Goal: Check status: Check status

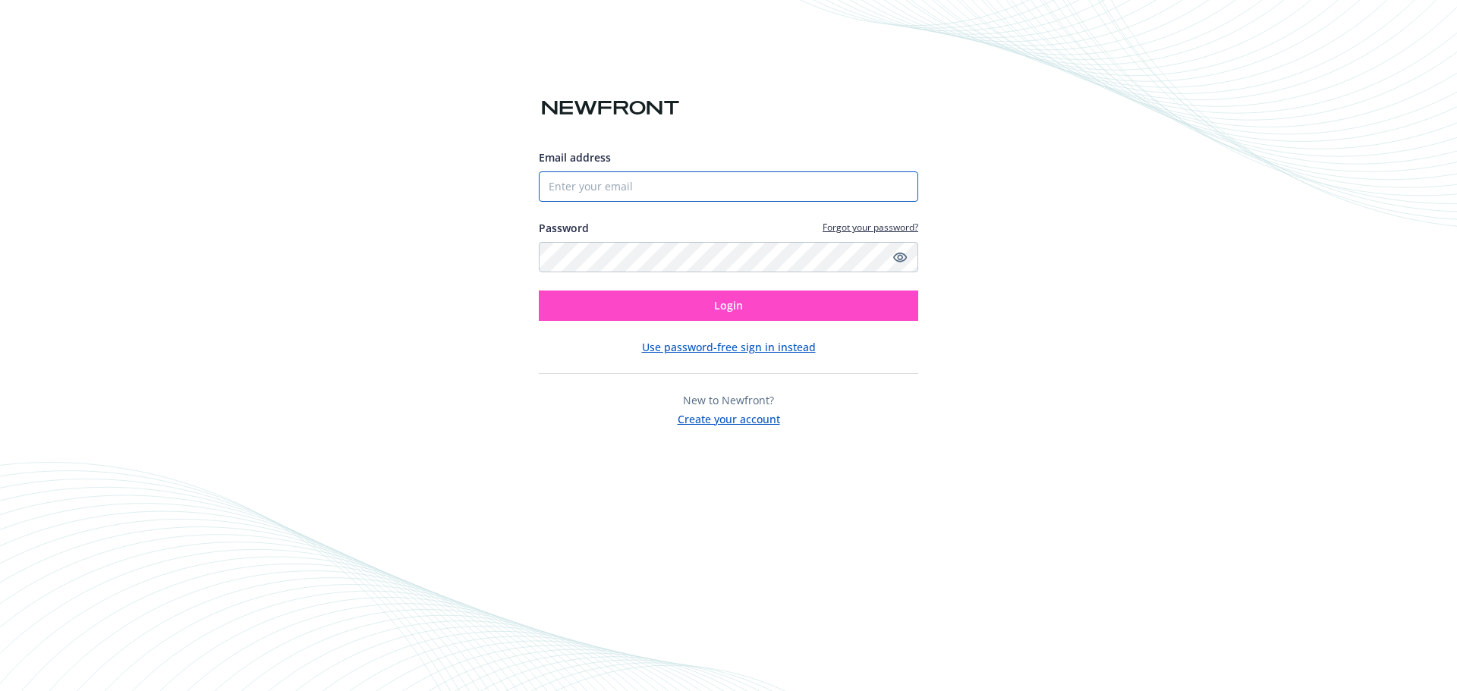
type input "[EMAIL_ADDRESS][DOMAIN_NAME]"
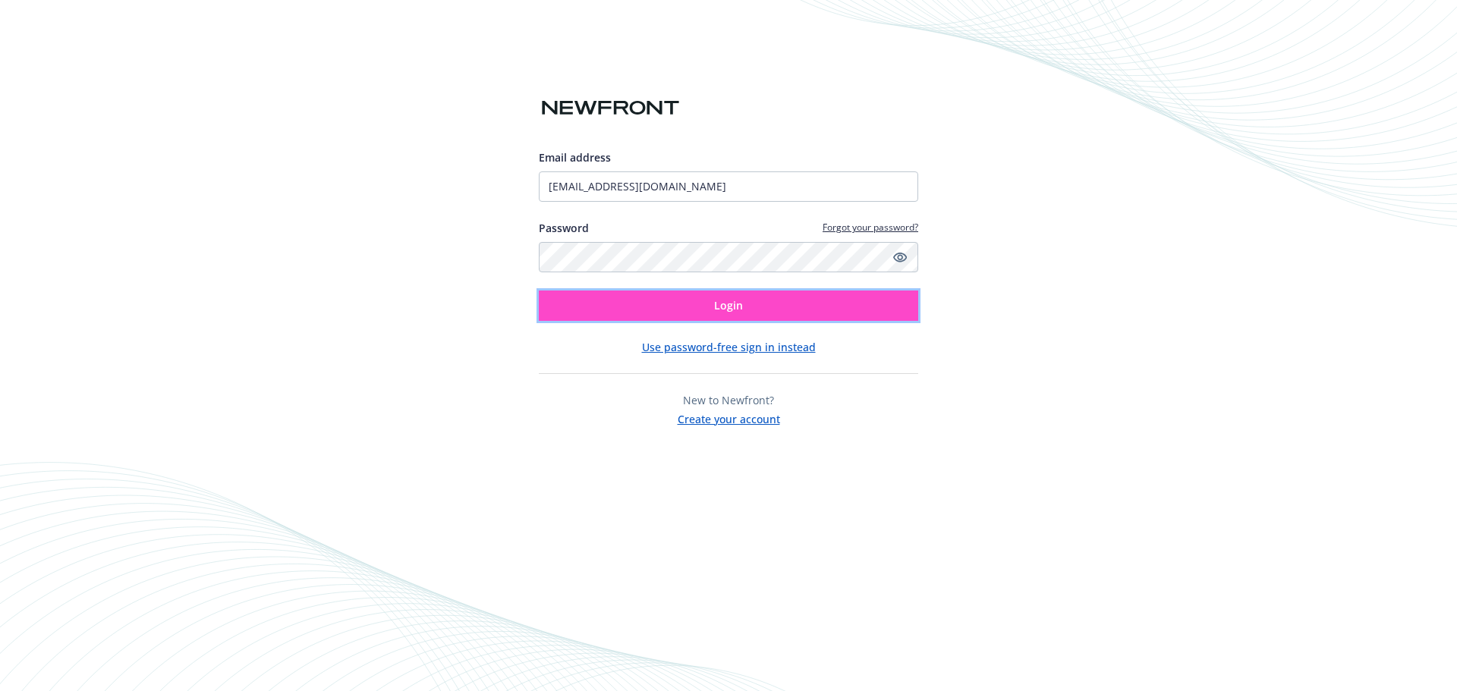
click at [797, 313] on button "Login" at bounding box center [729, 306] width 380 height 30
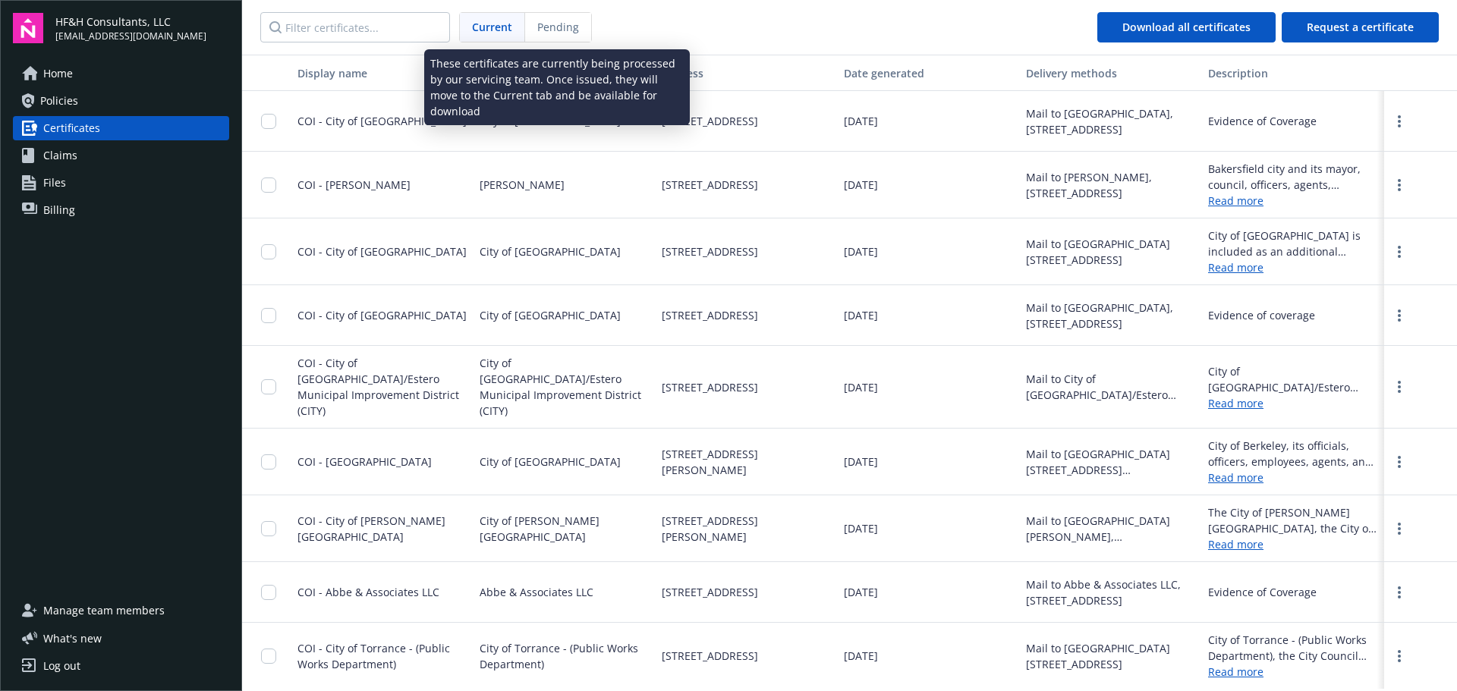
click at [543, 21] on span "Pending" at bounding box center [558, 27] width 42 height 16
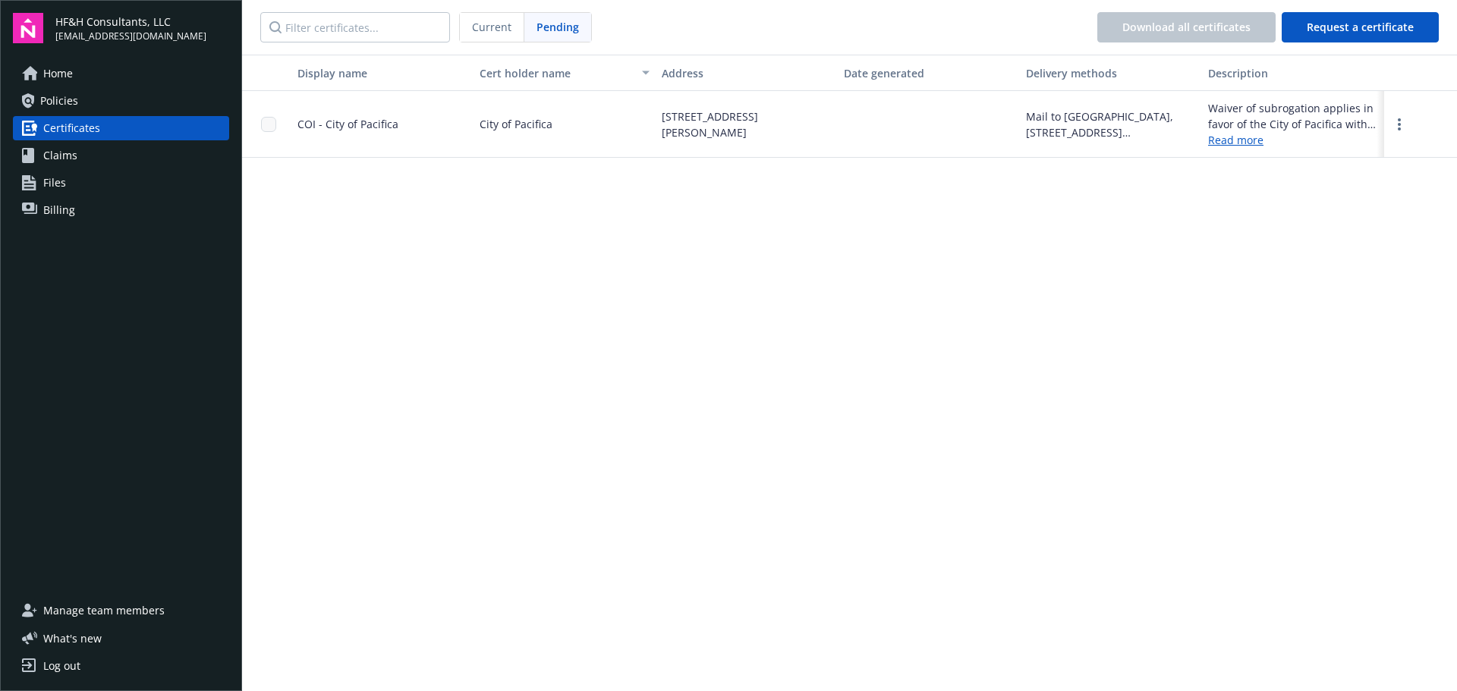
click at [89, 99] on link "Policies" at bounding box center [121, 101] width 216 height 24
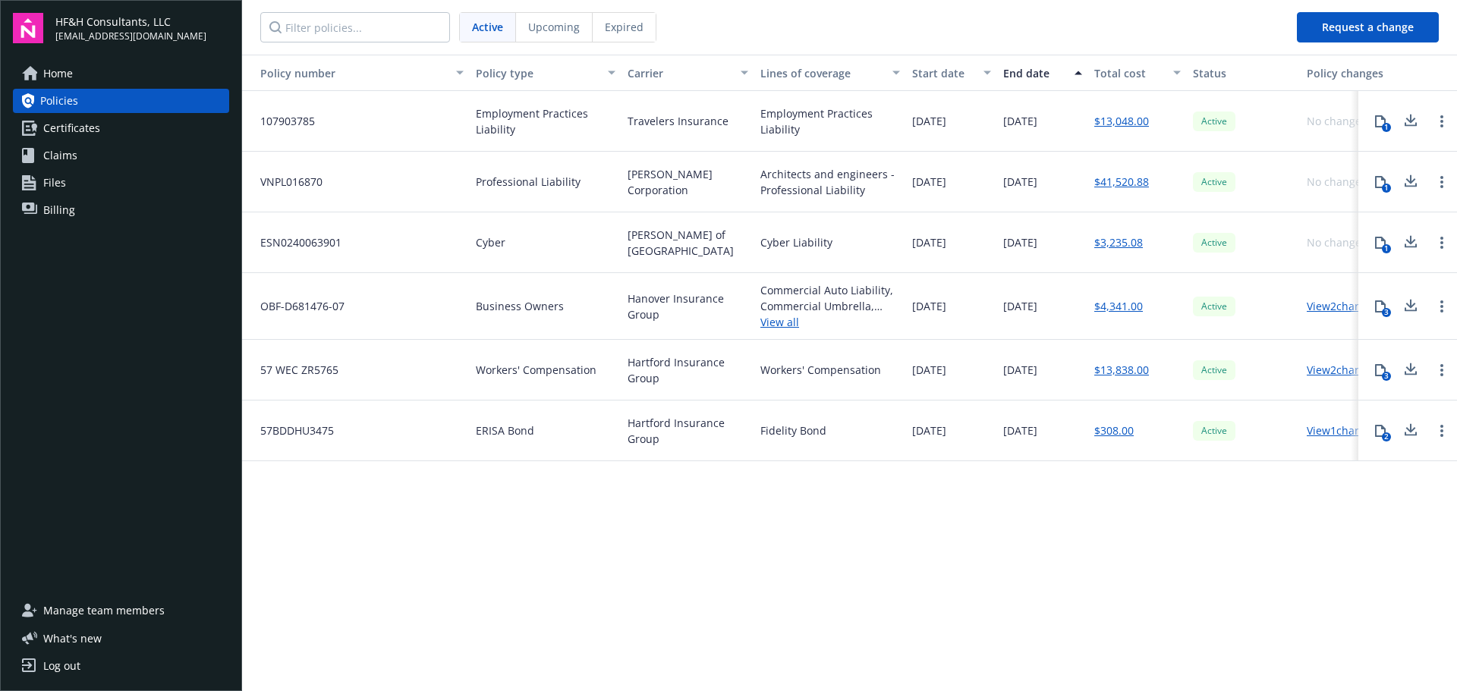
click at [562, 28] on span "Upcoming" at bounding box center [554, 27] width 52 height 16
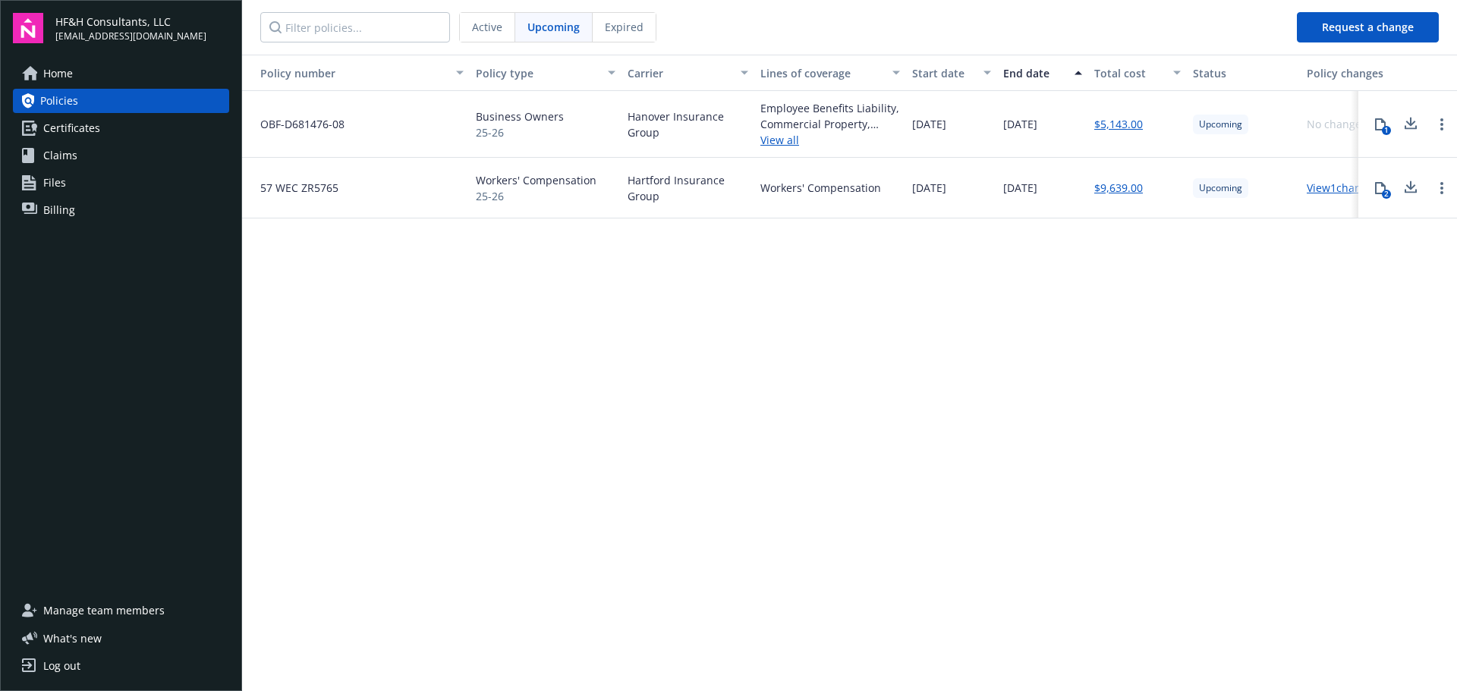
click at [780, 145] on link "View all" at bounding box center [831, 140] width 140 height 16
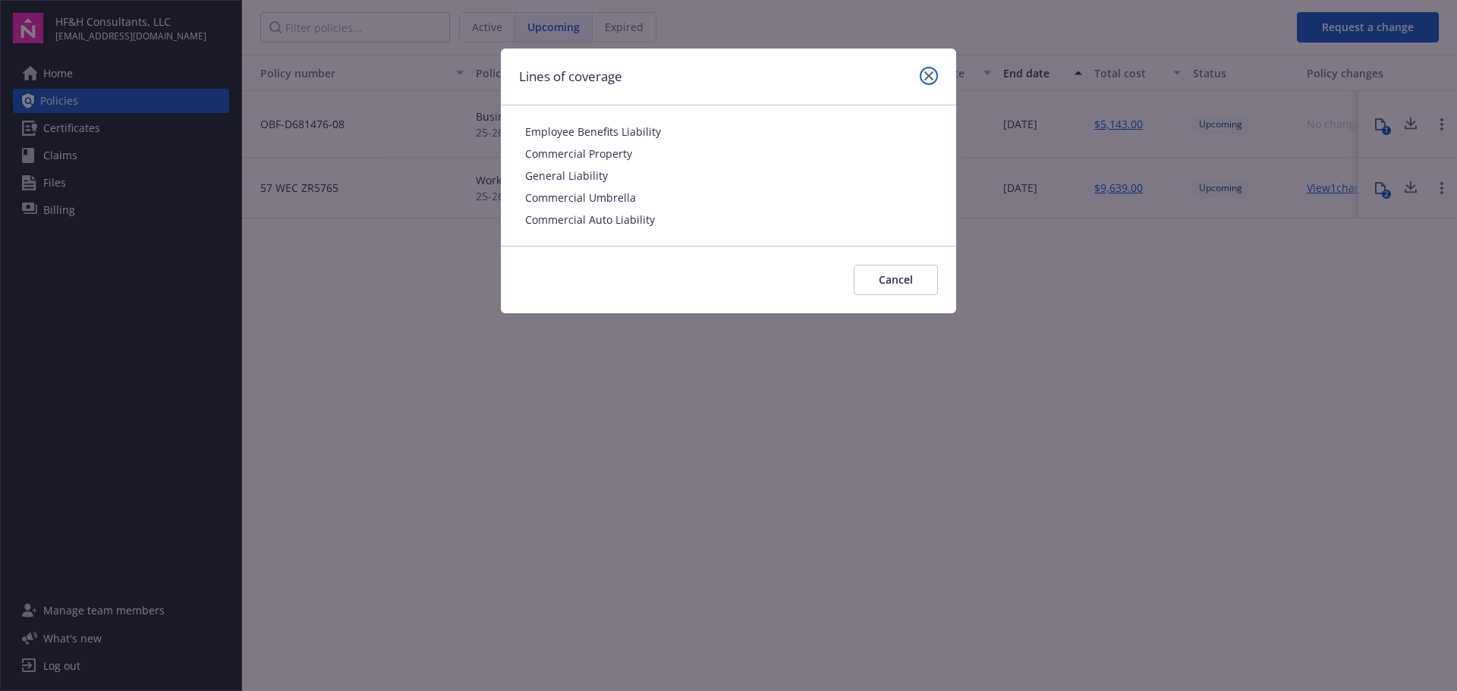
click at [925, 80] on icon "close" at bounding box center [929, 75] width 9 height 9
